Goal: Ask a question

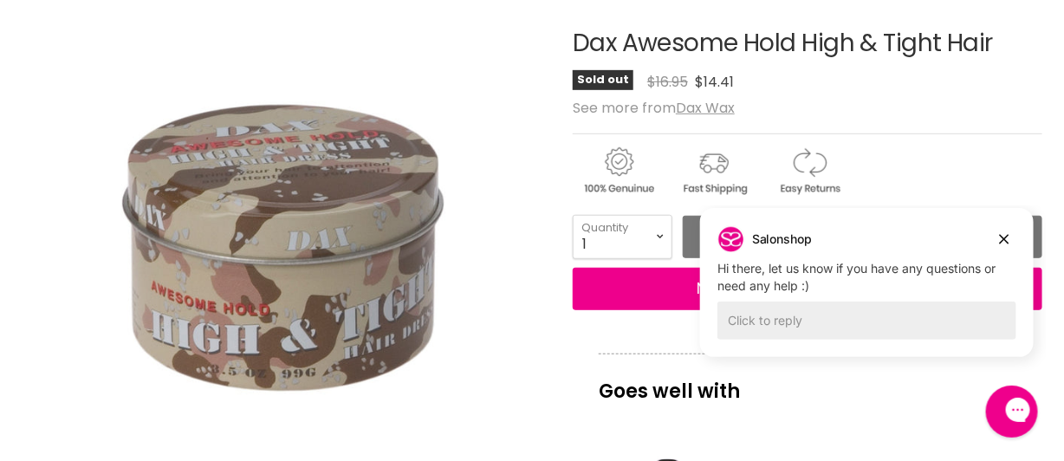
drag, startPoint x: 569, startPoint y: 39, endPoint x: 1008, endPoint y: 23, distance: 438.9
copy div "Dax Awesome Hold High & Tight Hair"
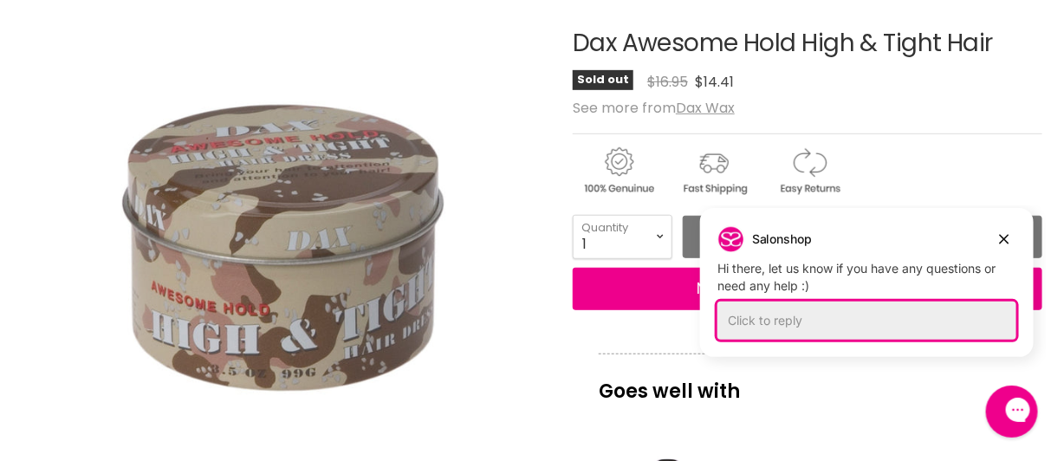
click at [795, 316] on div "Click to reply" at bounding box center [866, 320] width 299 height 38
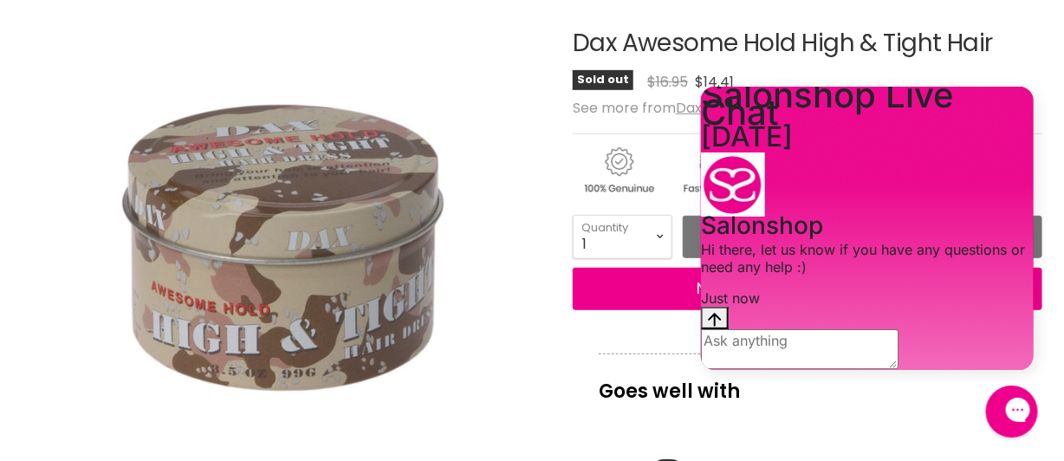
scroll to position [33, 0]
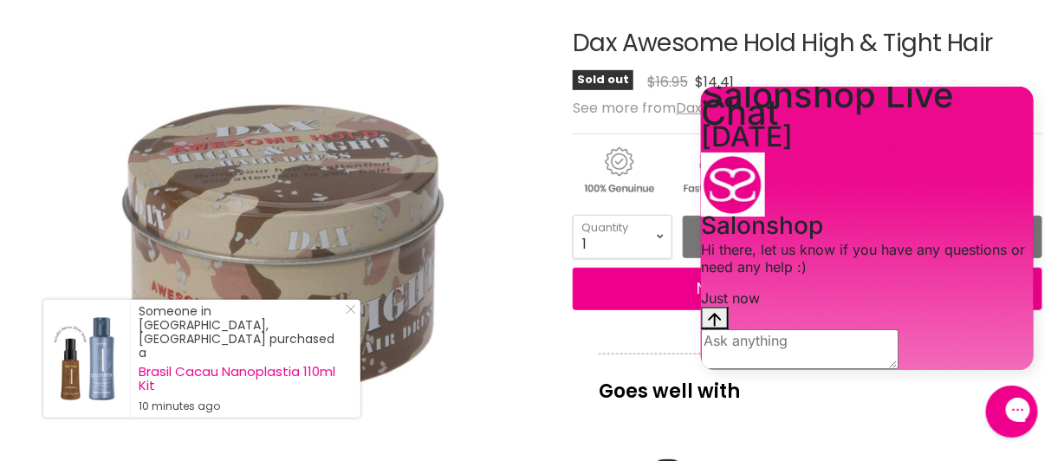
click at [774, 346] on textarea "live chat message input" at bounding box center [799, 349] width 198 height 40
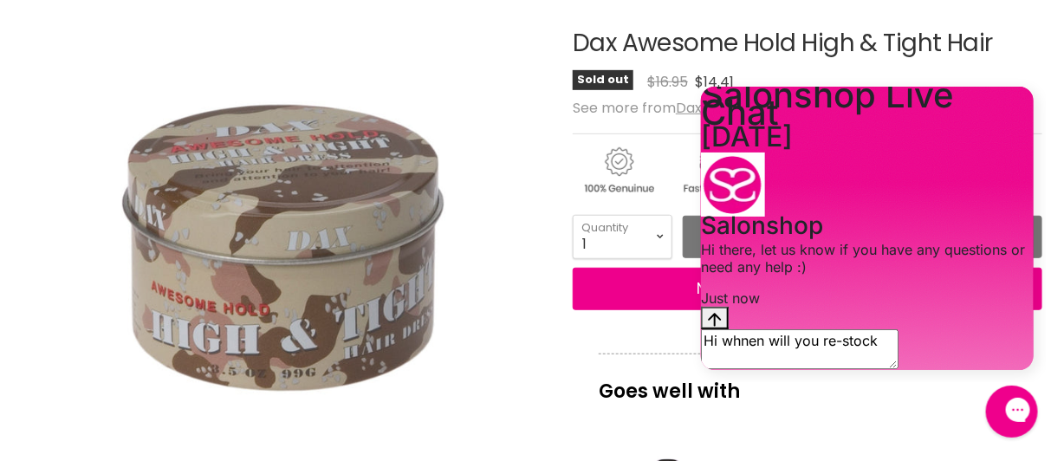
paste textarea "Dax Awesome Hold High & Tight Hair"
click at [762, 329] on textarea "Hi whnen will you re-stock Dax Awesome Hold High & Tight Hair" at bounding box center [799, 357] width 198 height 57
type textarea "Hi when will you re-stock Dax Awesome Hold High & Tight Hair"
click at [755, 395] on icon "Send message" at bounding box center [748, 402] width 13 height 14
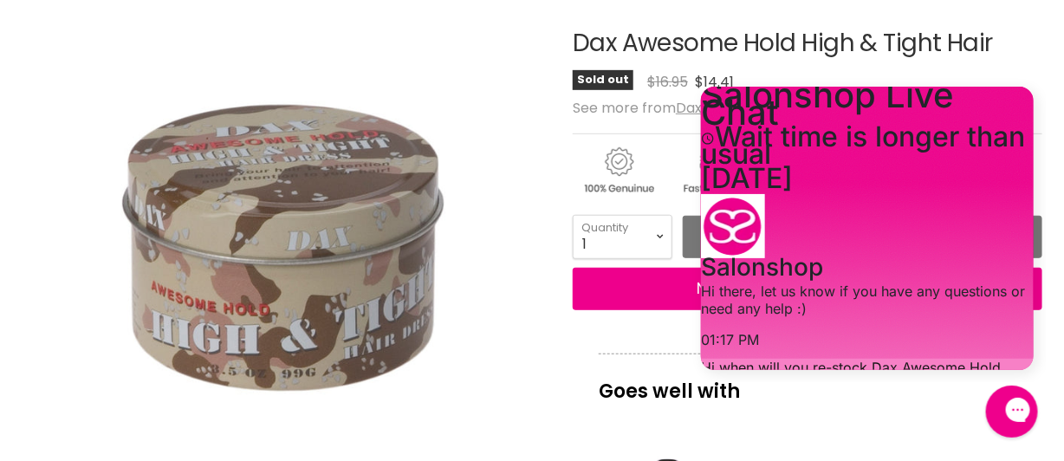
scroll to position [319, 0]
type input "[EMAIL_ADDRESS][DOMAIN_NAME]"
